Goal: Task Accomplishment & Management: Manage account settings

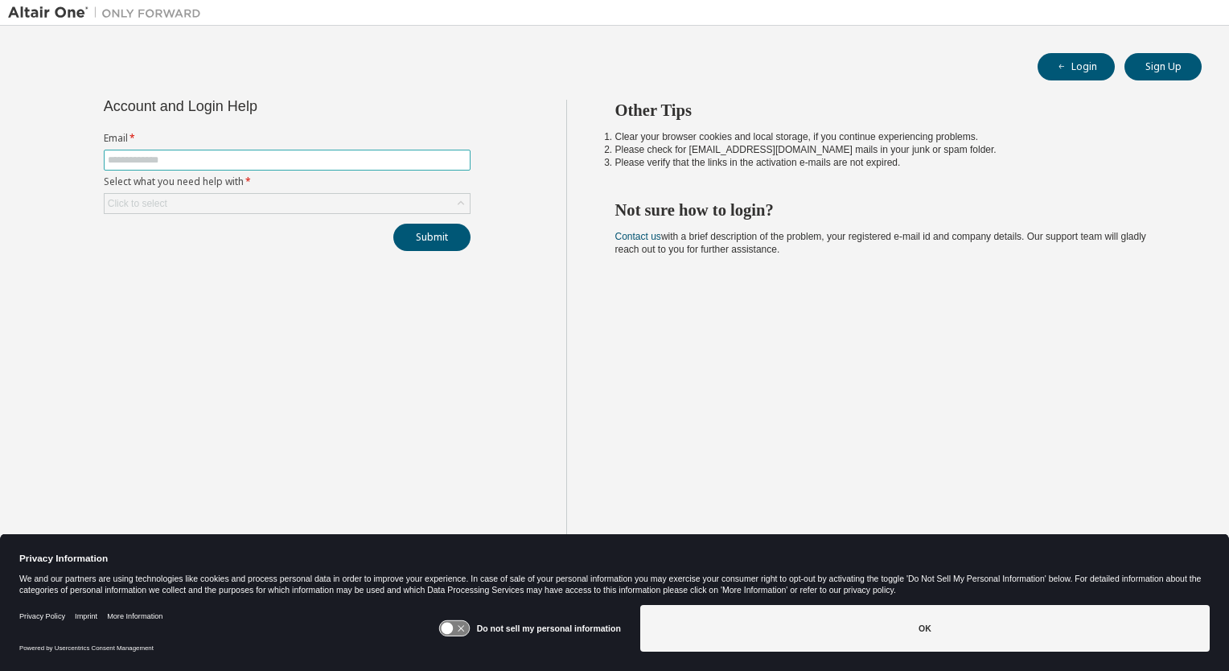
click at [182, 158] on input "text" at bounding box center [287, 160] width 359 height 13
click at [221, 207] on div "Click to select" at bounding box center [287, 203] width 365 height 19
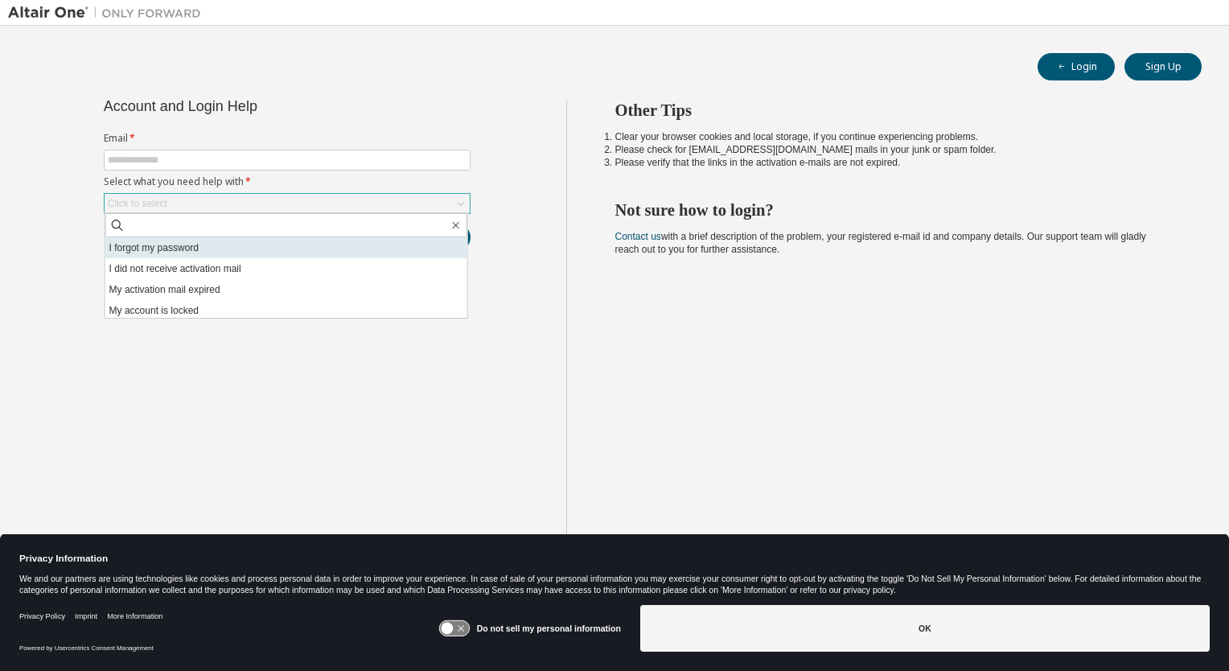
click at [182, 254] on li "I forgot my password" at bounding box center [286, 247] width 362 height 21
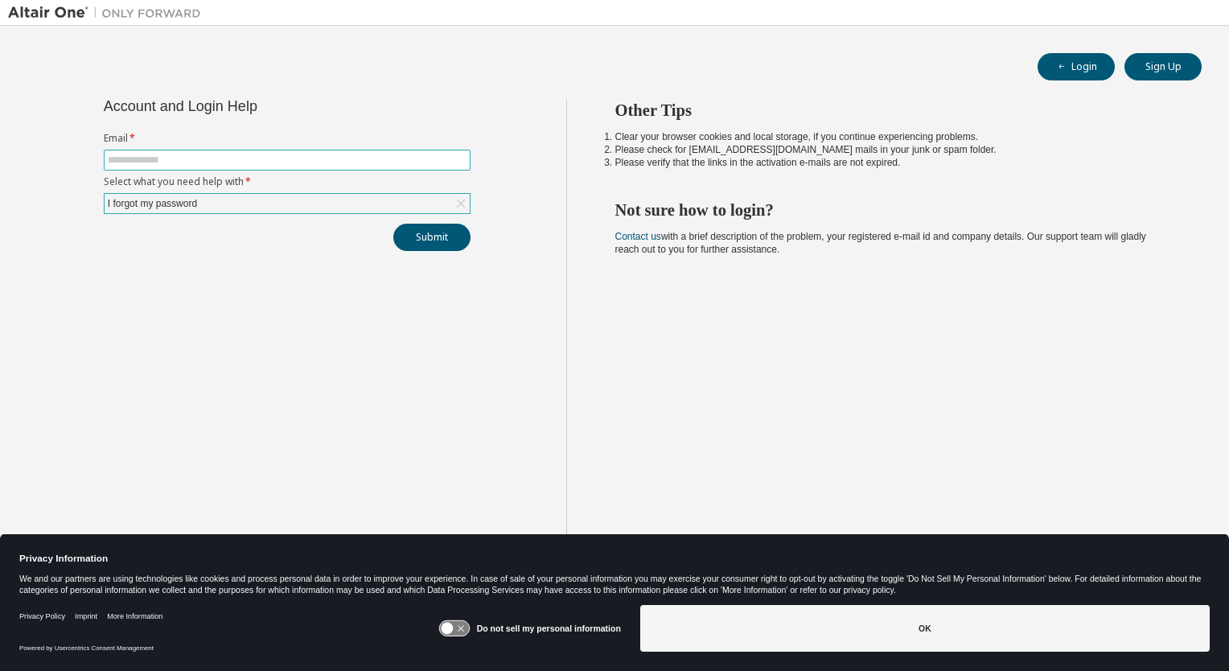
click at [190, 160] on input "text" at bounding box center [287, 160] width 359 height 13
type input "**********"
click at [420, 233] on button "Submit" at bounding box center [431, 237] width 77 height 27
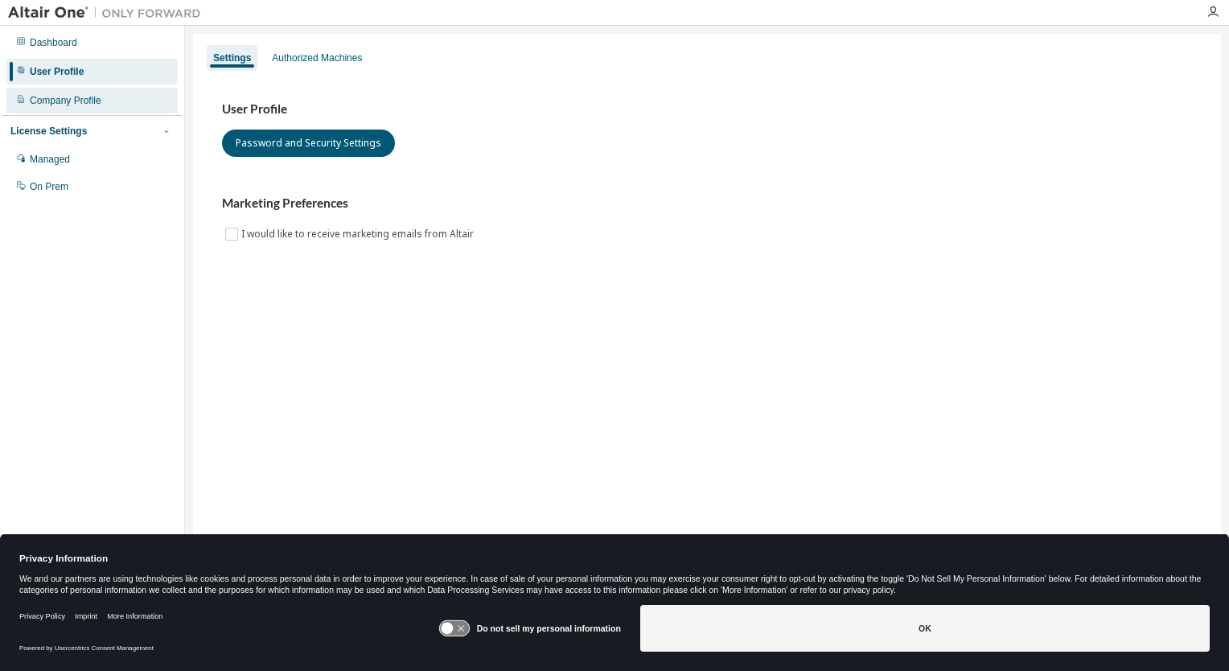
click at [75, 105] on div "Company Profile" at bounding box center [66, 100] width 72 height 13
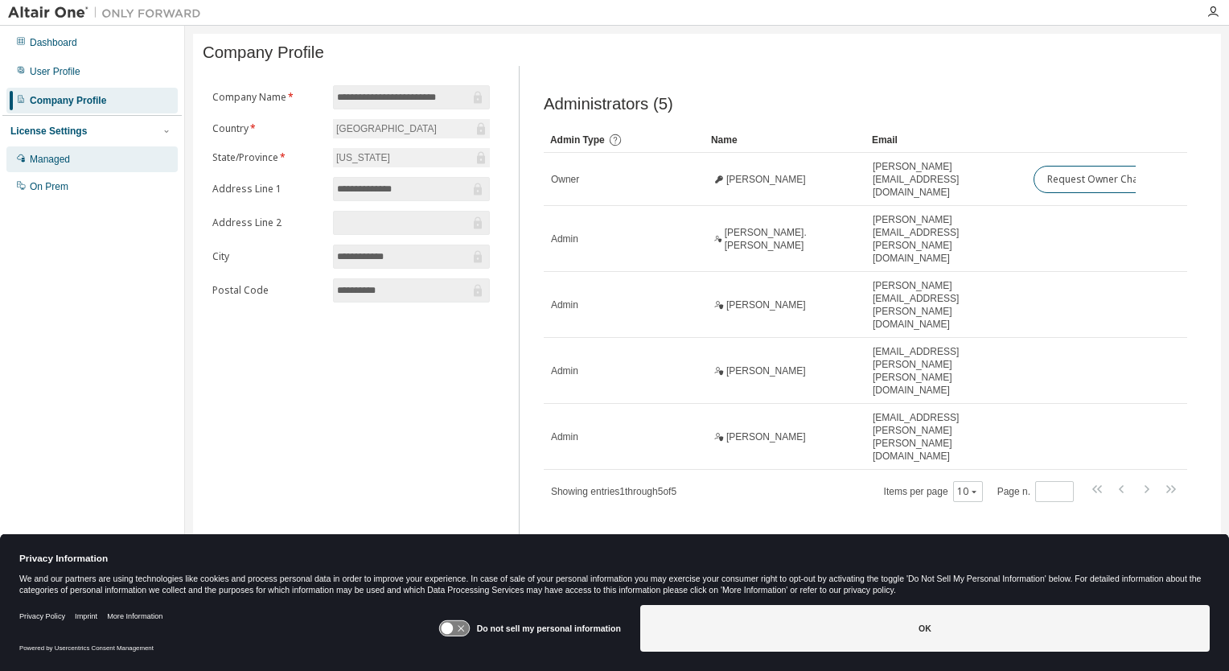
click at [66, 162] on div "Managed" at bounding box center [50, 159] width 40 height 13
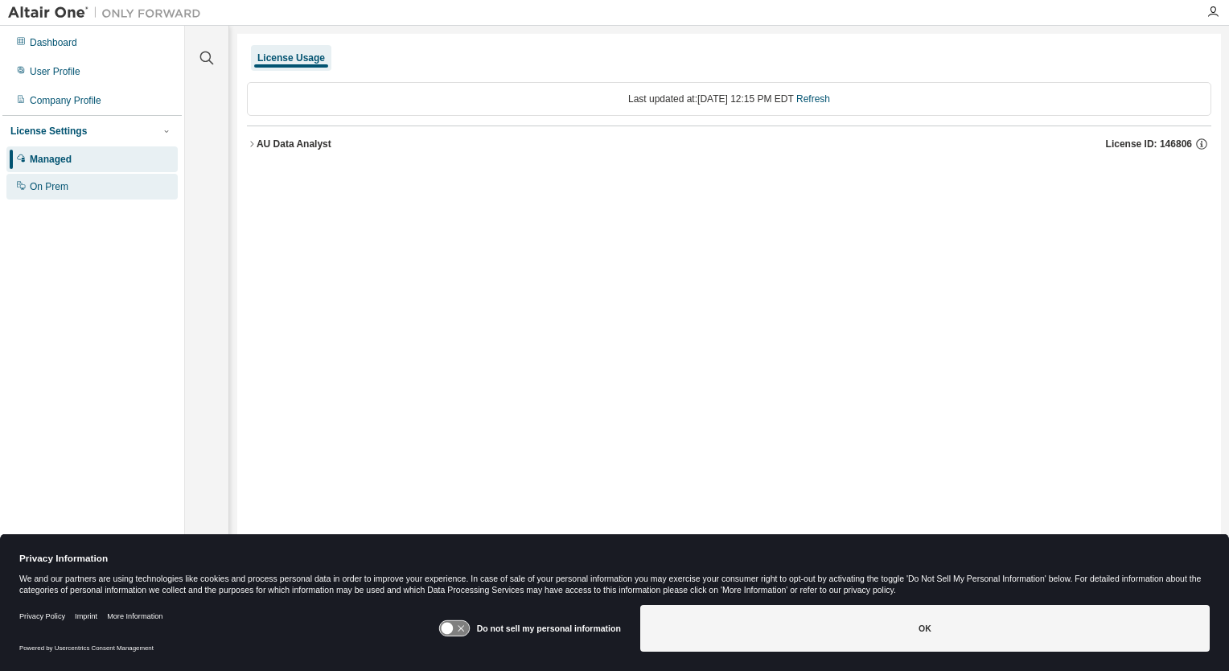
click at [68, 185] on div "On Prem" at bounding box center [91, 187] width 171 height 26
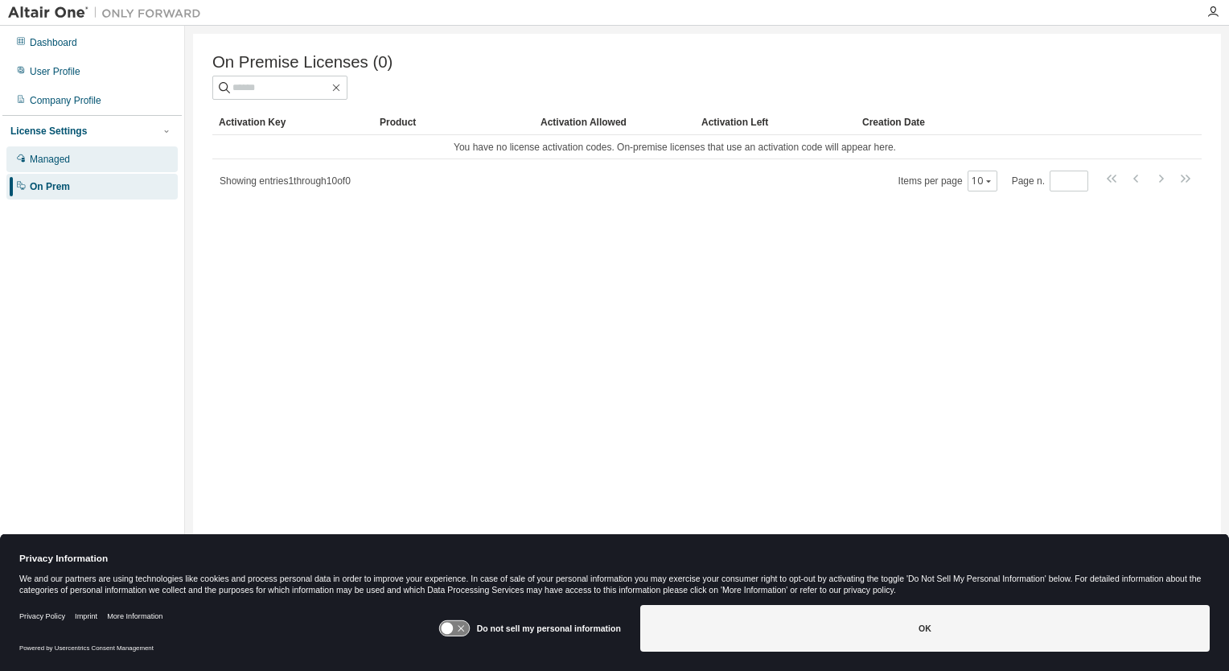
click at [78, 164] on div "Managed" at bounding box center [91, 159] width 171 height 26
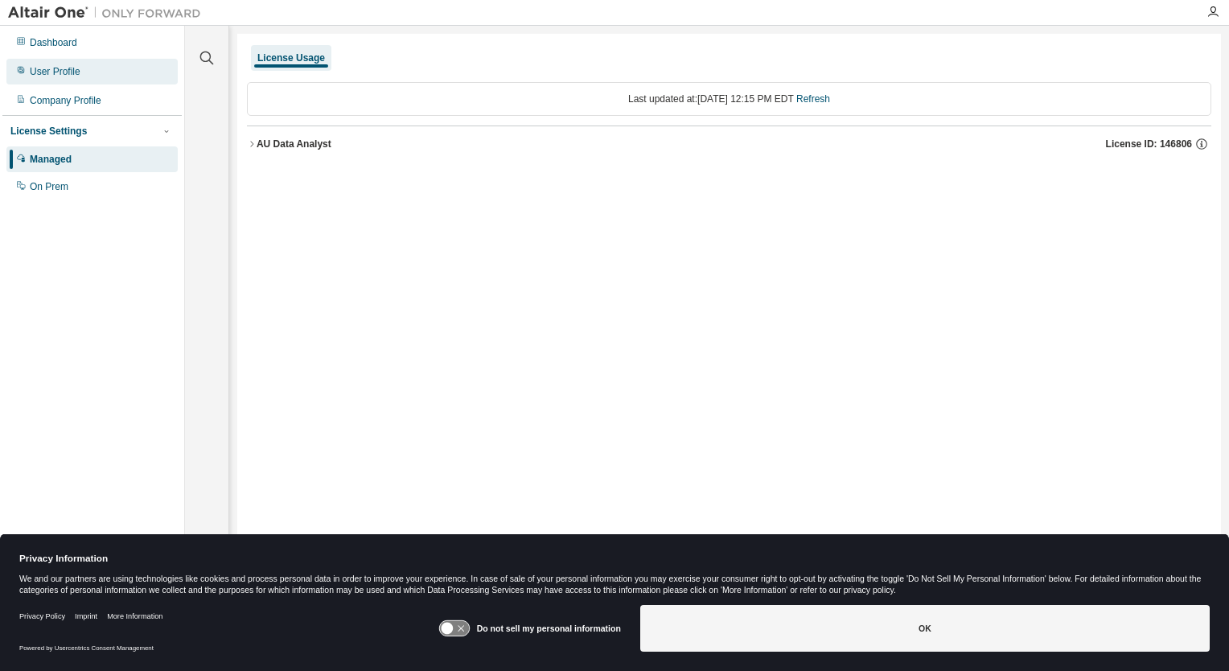
click at [63, 70] on div "User Profile" at bounding box center [55, 71] width 51 height 13
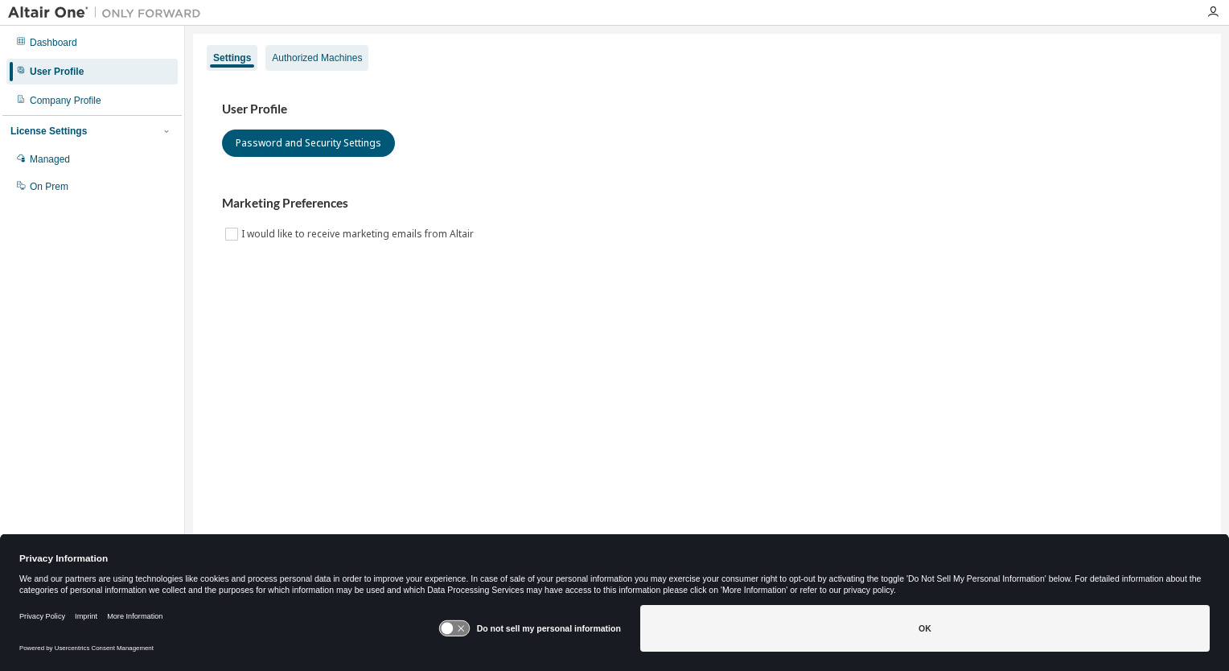
click at [309, 60] on div "Authorized Machines" at bounding box center [317, 57] width 90 height 13
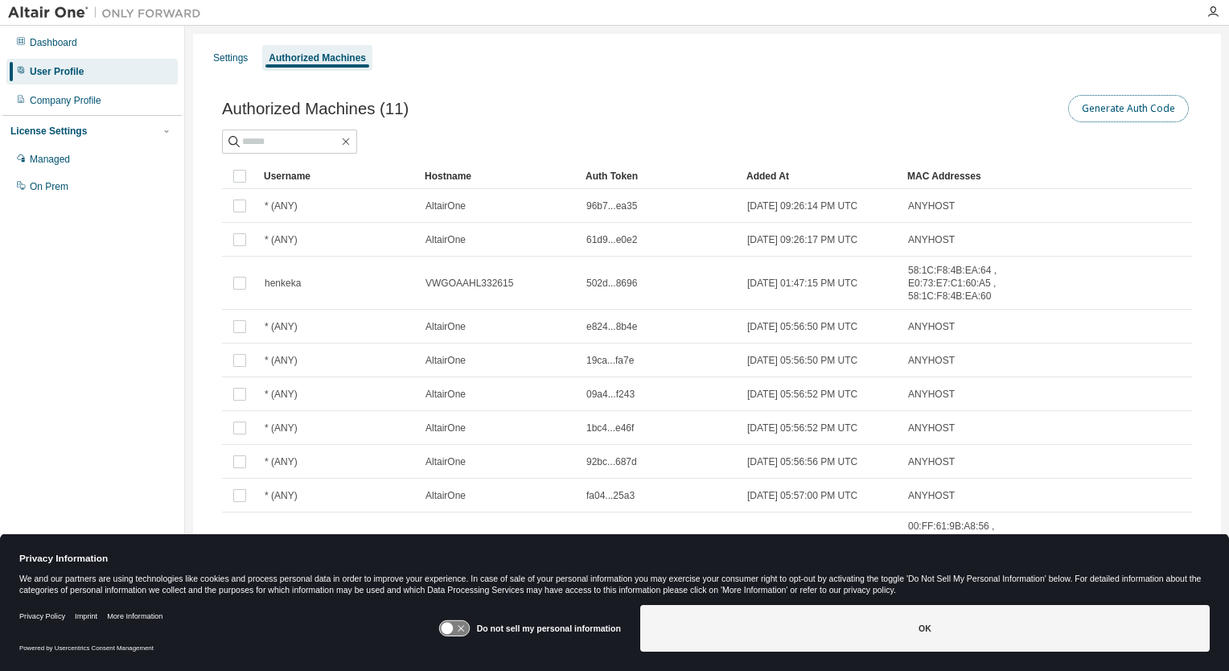
click at [1126, 109] on button "Generate Auth Code" at bounding box center [1128, 108] width 121 height 27
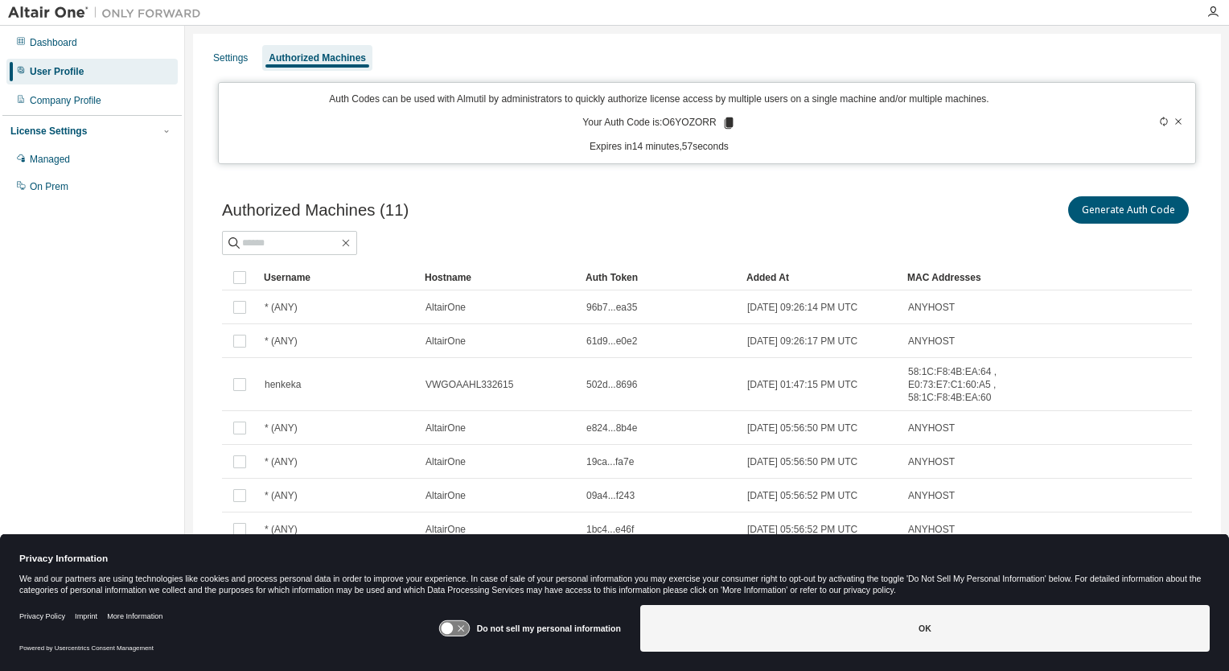
click at [724, 121] on icon at bounding box center [728, 122] width 9 height 11
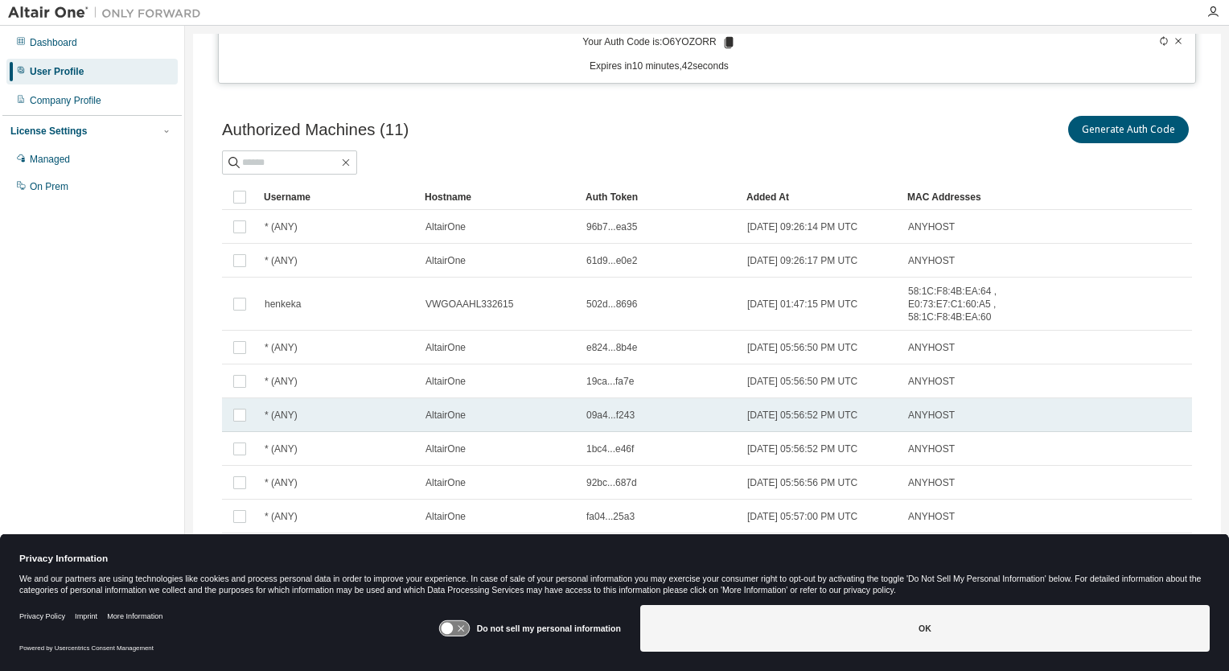
scroll to position [146, 0]
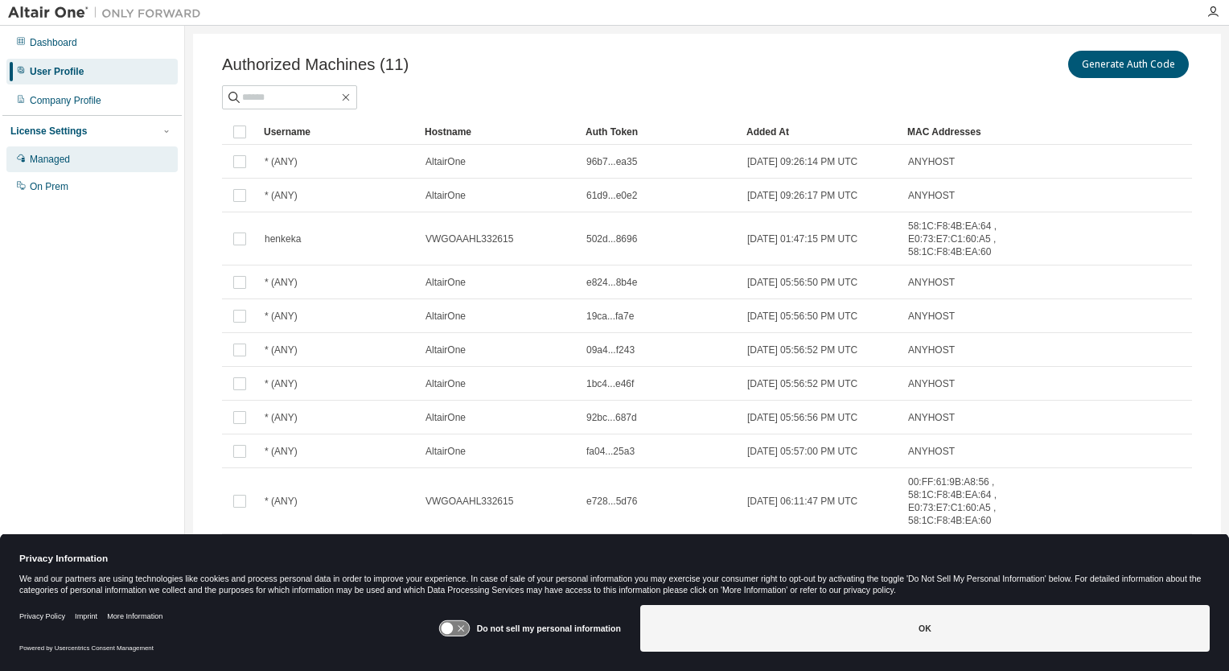
click at [68, 162] on div "Managed" at bounding box center [50, 159] width 40 height 13
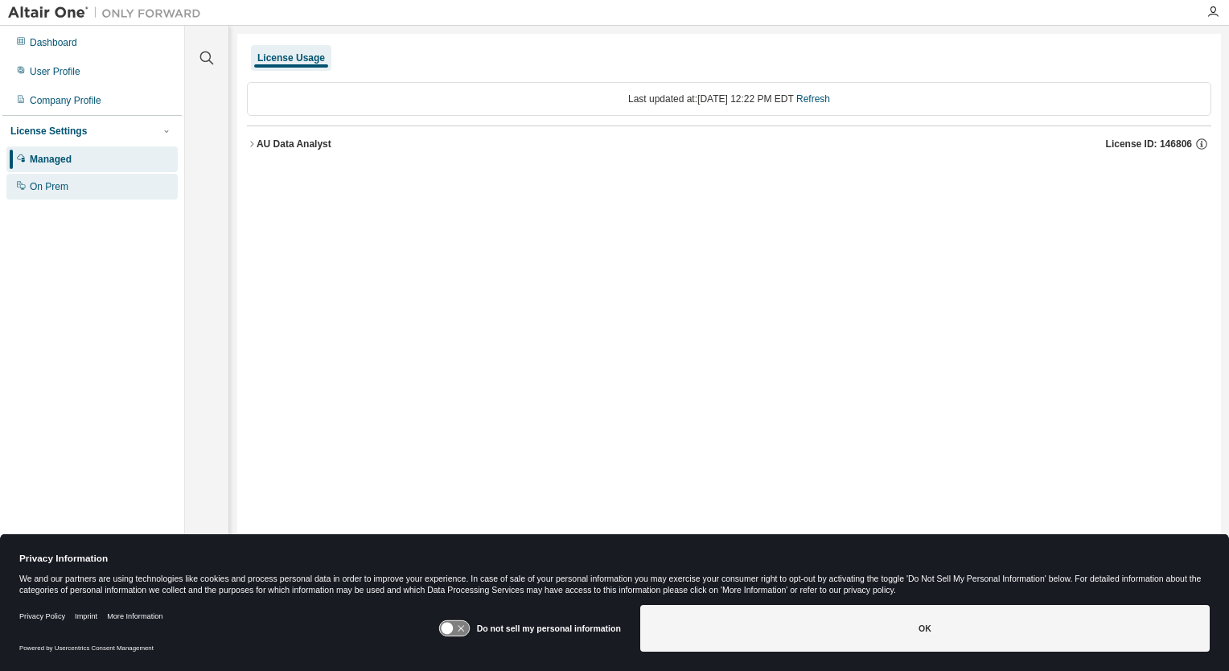
click at [67, 197] on div "On Prem" at bounding box center [91, 187] width 171 height 26
